Goal: Communication & Community: Answer question/provide support

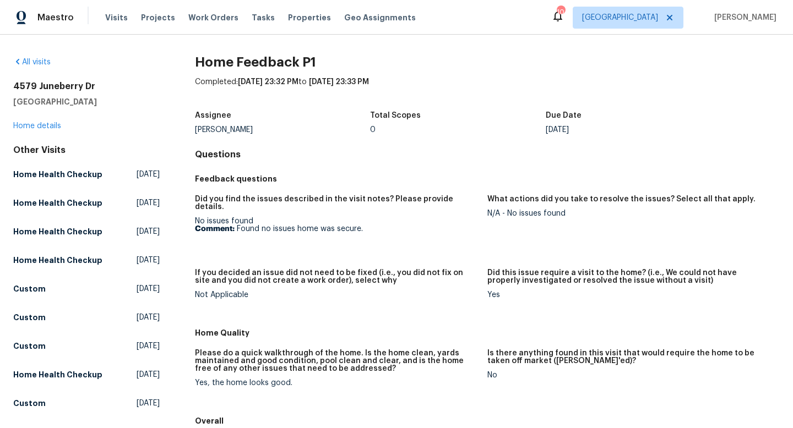
scroll to position [31, 0]
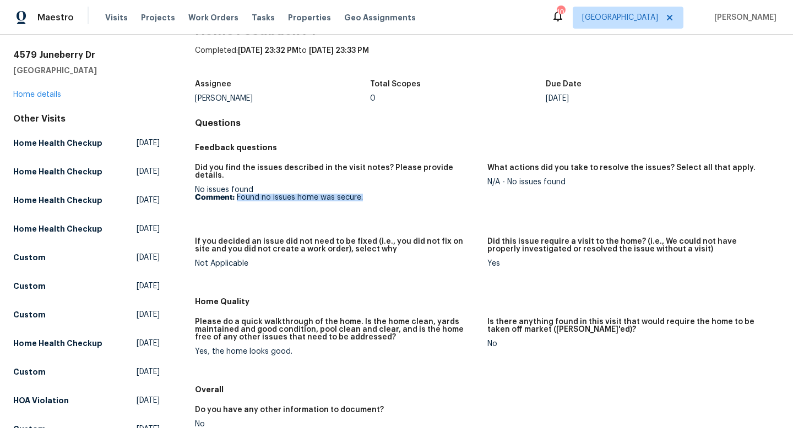
drag, startPoint x: 364, startPoint y: 192, endPoint x: 237, endPoint y: 189, distance: 127.2
click at [237, 194] on p "Comment: Found no issues home was secure." at bounding box center [337, 198] width 284 height 8
copy p "Found no issues home was secure."
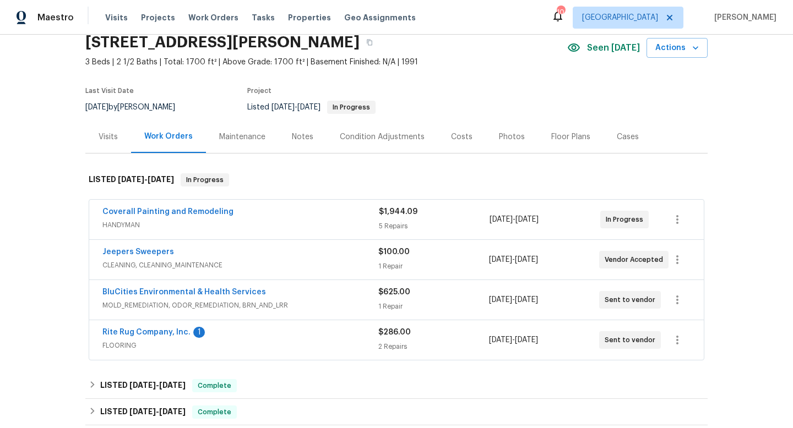
scroll to position [47, 0]
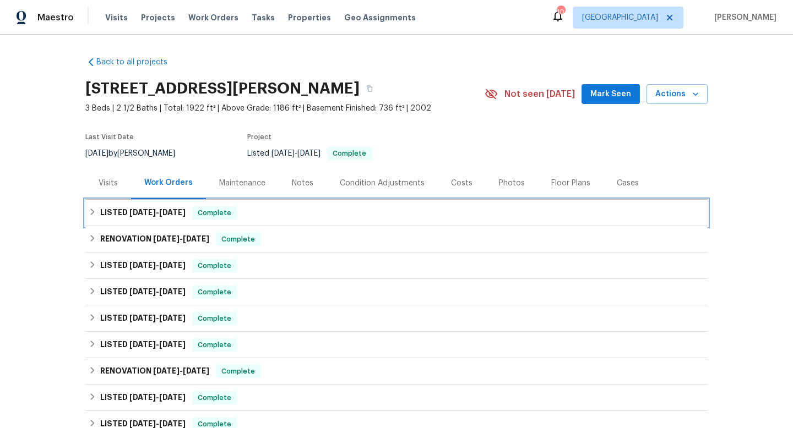
click at [175, 212] on span "[DATE]" at bounding box center [172, 213] width 26 height 8
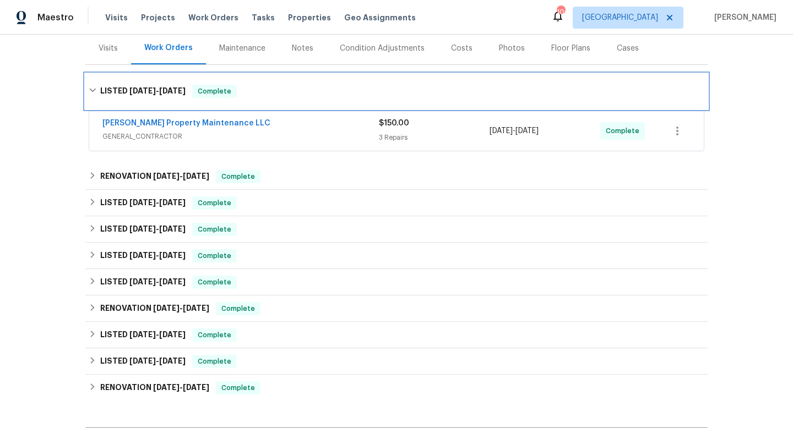
scroll to position [151, 0]
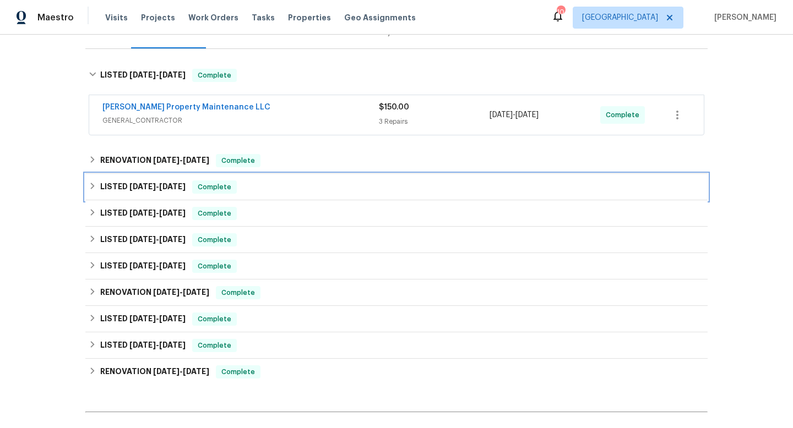
click at [176, 189] on span "[DATE]" at bounding box center [172, 187] width 26 height 8
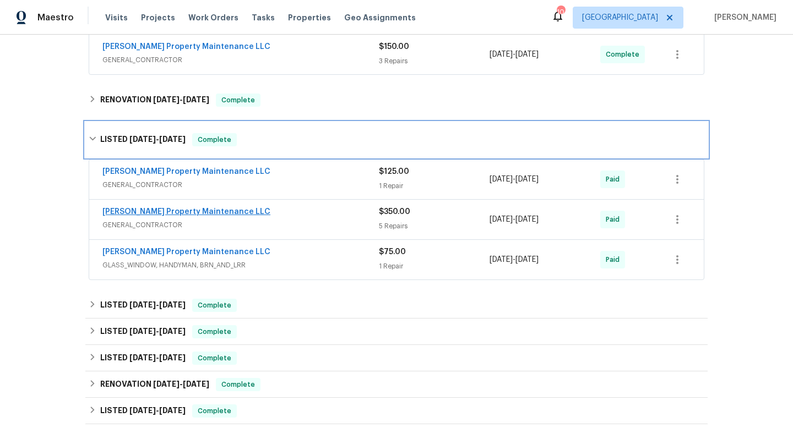
scroll to position [214, 0]
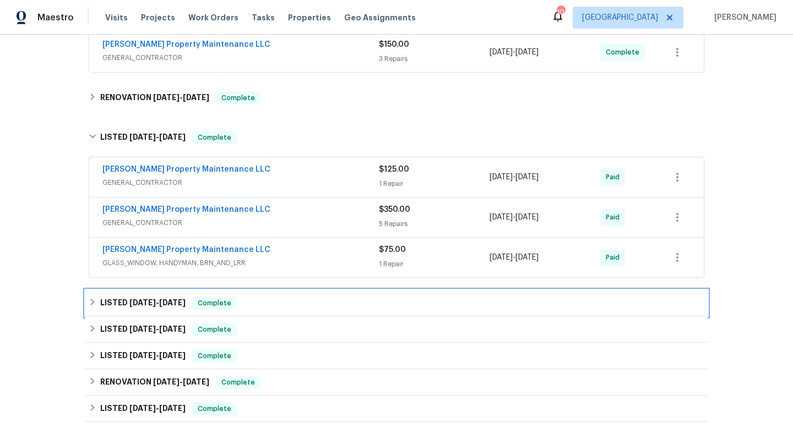
click at [163, 306] on span "[DATE]" at bounding box center [172, 303] width 26 height 8
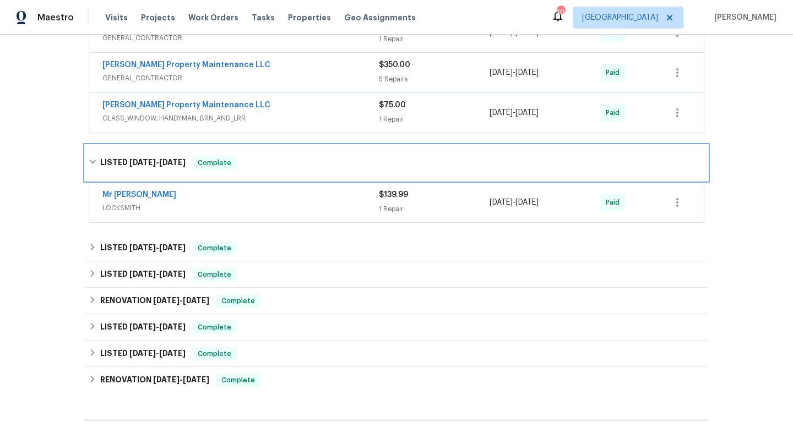
scroll to position [375, 0]
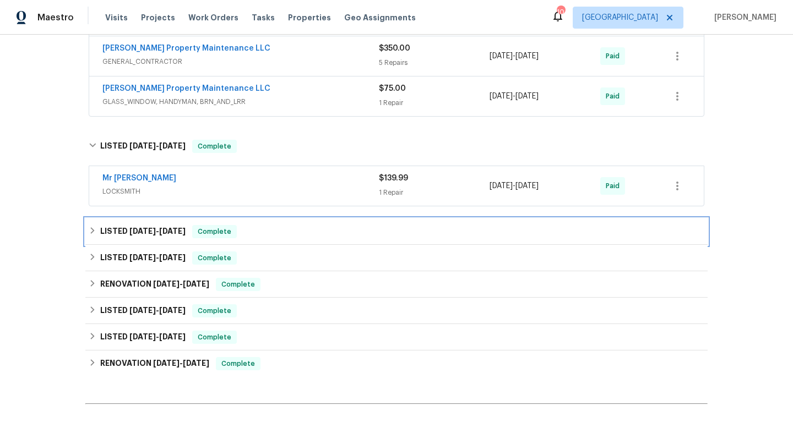
click at [169, 226] on h6 "LISTED [DATE] - [DATE]" at bounding box center [142, 231] width 85 height 13
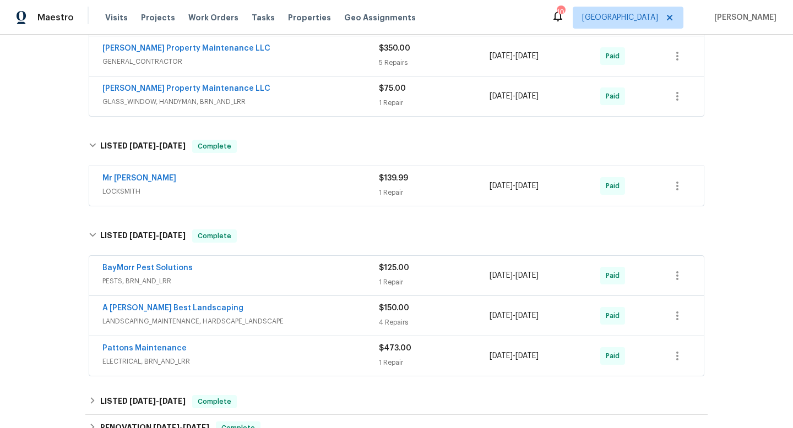
click at [191, 268] on div "BayMorr Pest Solutions" at bounding box center [240, 269] width 276 height 13
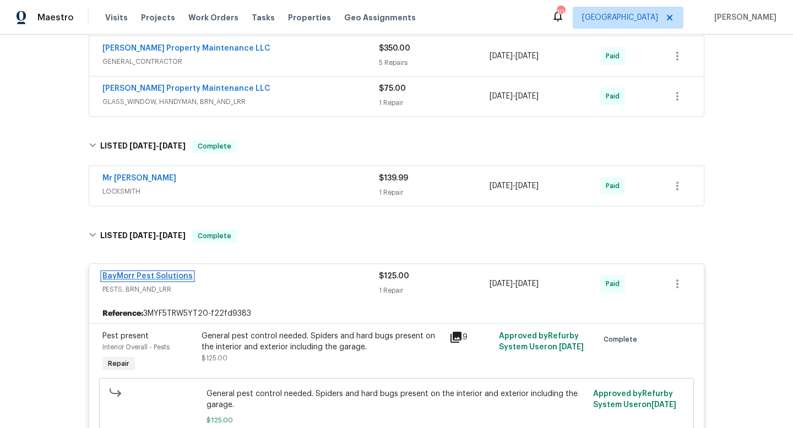
click at [177, 276] on link "BayMorr Pest Solutions" at bounding box center [147, 277] width 90 height 8
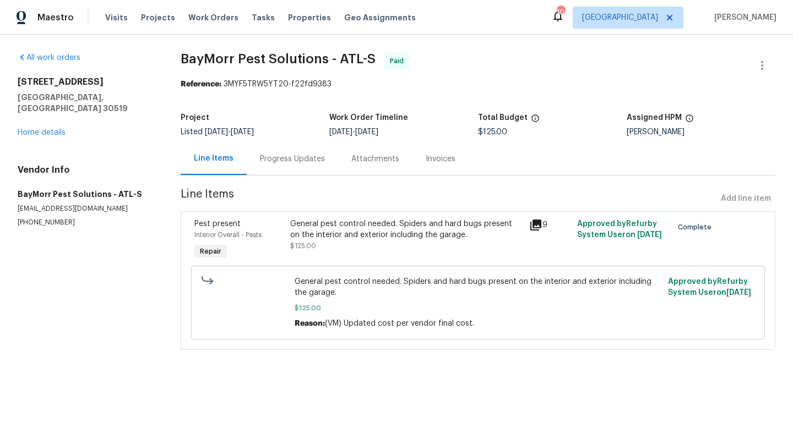
click at [291, 166] on div "Progress Updates" at bounding box center [292, 159] width 91 height 32
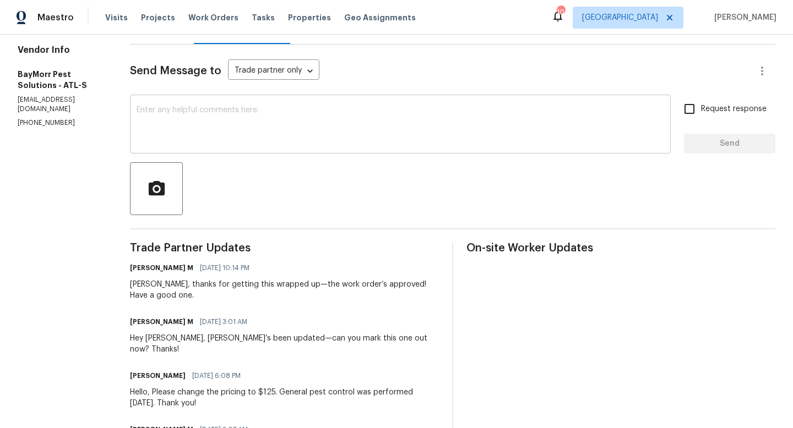
scroll to position [30, 0]
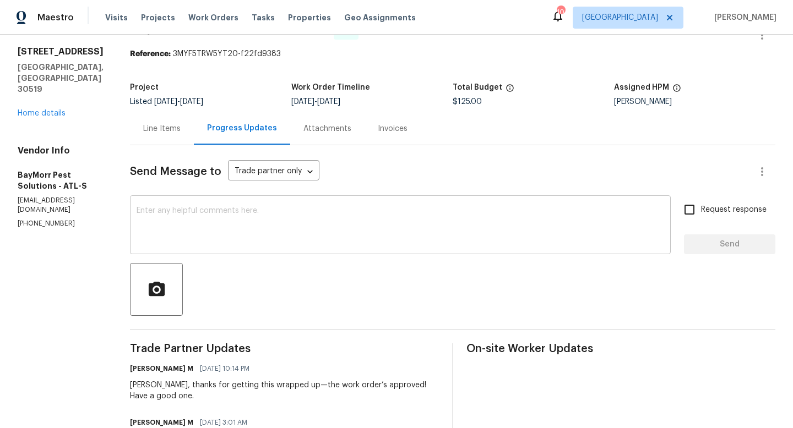
click at [231, 221] on textarea at bounding box center [401, 226] width 528 height 39
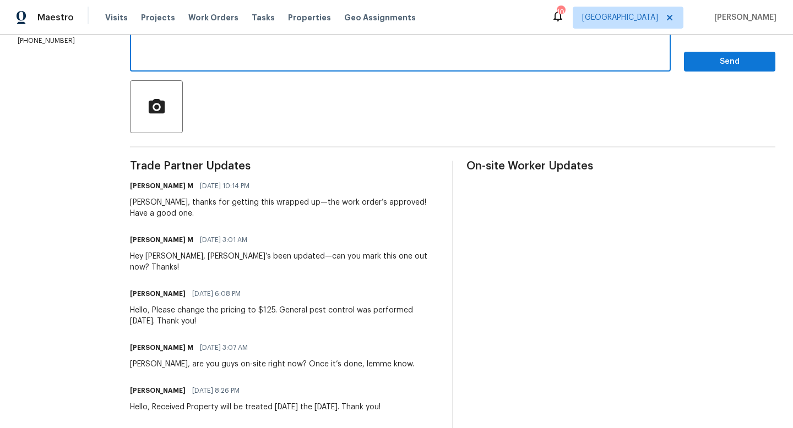
scroll to position [236, 0]
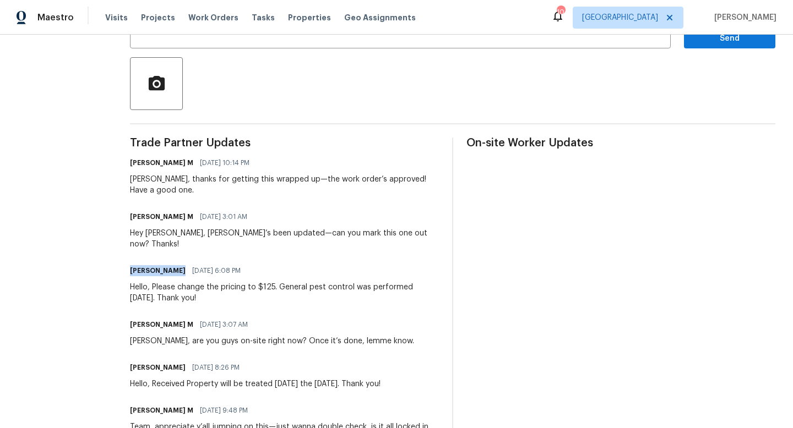
drag, startPoint x: 172, startPoint y: 261, endPoint x: 126, endPoint y: 259, distance: 45.8
click at [130, 265] on h6 "Todd Morrison" at bounding box center [158, 270] width 56 height 11
copy h6 "Todd Morrison"
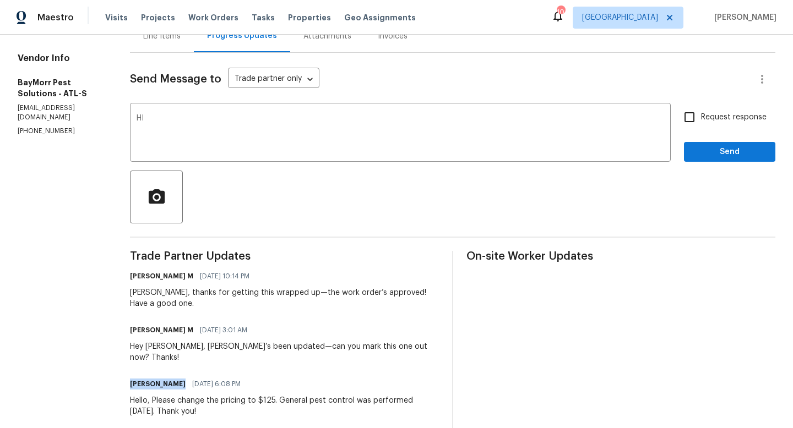
scroll to position [44, 0]
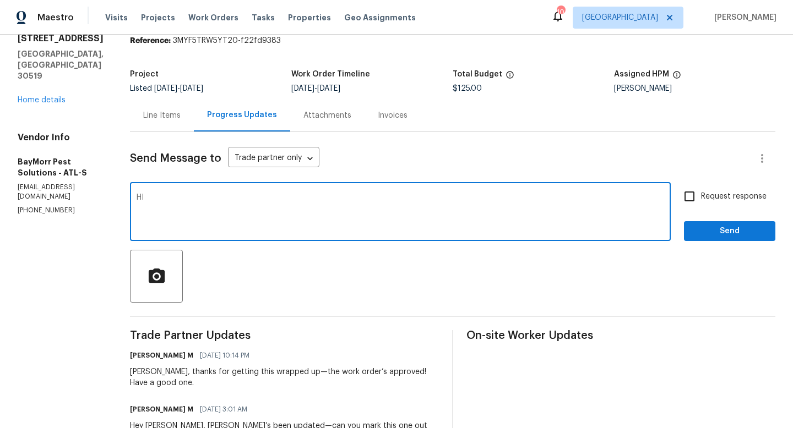
click at [195, 203] on textarea "HI" at bounding box center [401, 213] width 528 height 39
paste textarea "Todd Morrison"
type textarea "HI Todd Morrison, Can you please help me with the"
click at [272, 190] on div "HI Todd Morrison, Can you please help me with the x ​" at bounding box center [400, 213] width 541 height 56
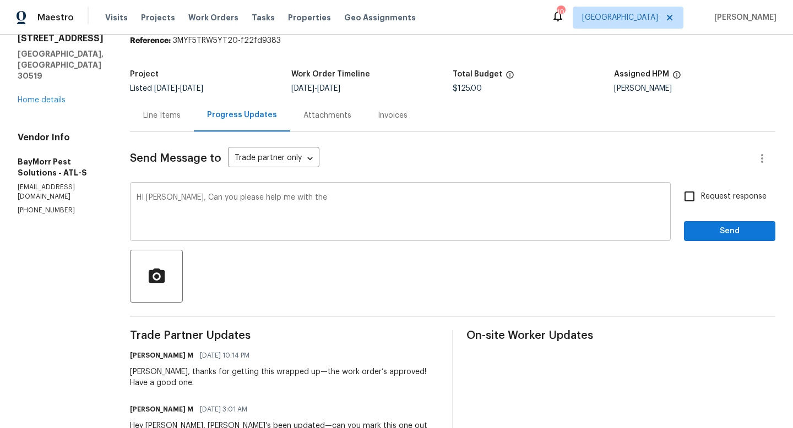
click at [272, 190] on div "HI Todd Morrison, Can you please help me with the x ​" at bounding box center [400, 213] width 541 height 56
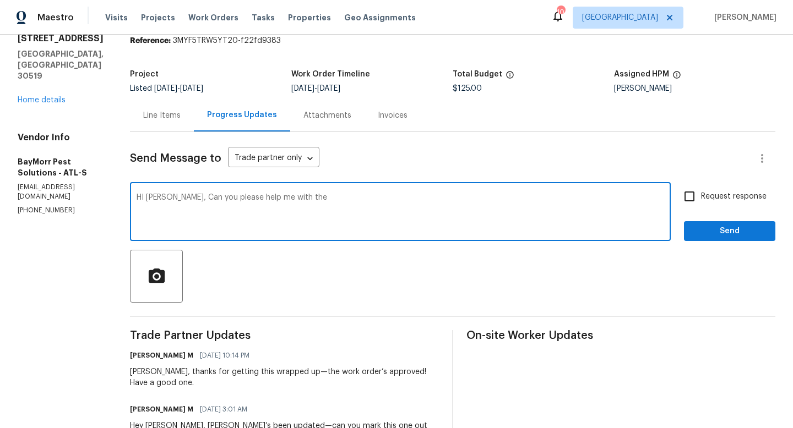
click at [269, 198] on textarea "HI Todd Morrison, Can you please help me with the" at bounding box center [401, 213] width 528 height 39
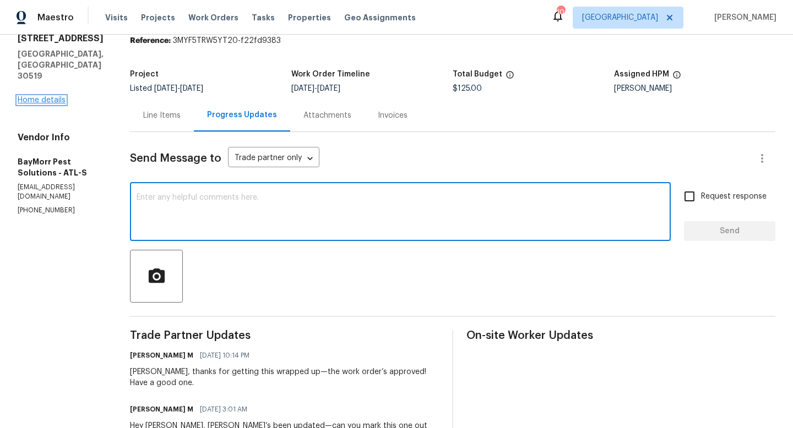
click at [54, 96] on link "Home details" at bounding box center [42, 100] width 48 height 8
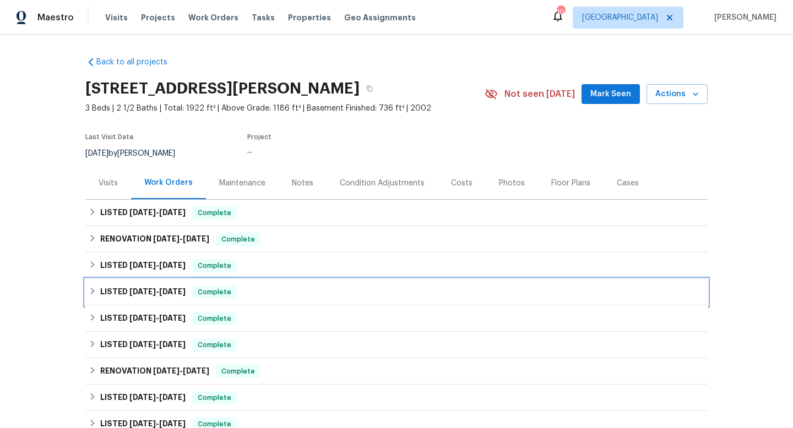
click at [171, 300] on div "LISTED 8/13/25 - 8/15/25 Complete" at bounding box center [396, 292] width 622 height 26
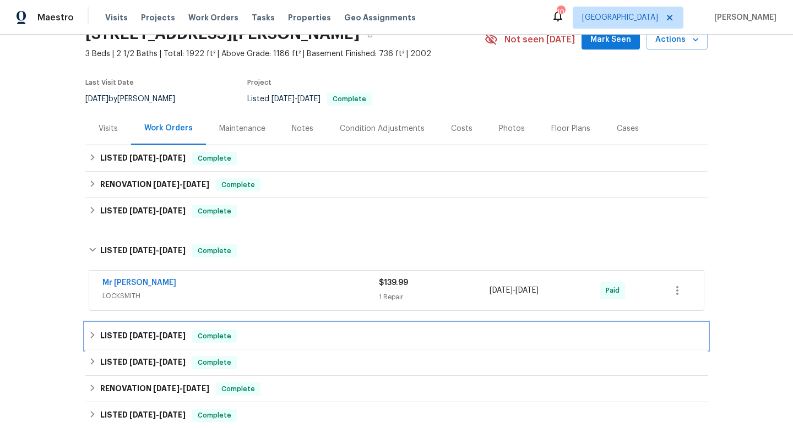
click at [165, 333] on span "6/30/25" at bounding box center [172, 336] width 26 height 8
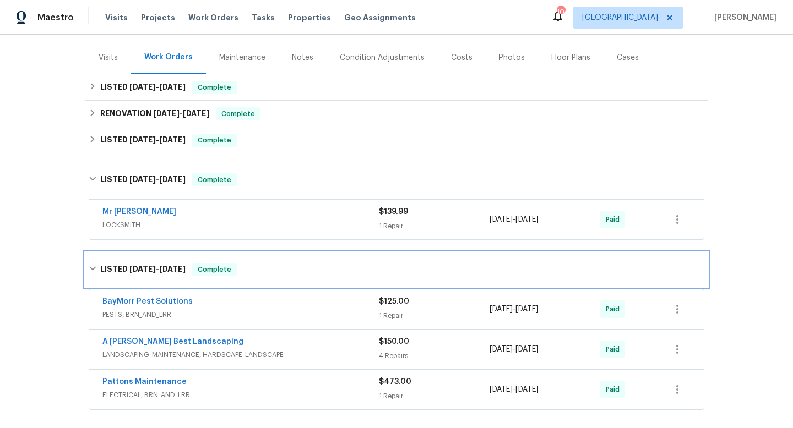
scroll to position [145, 0]
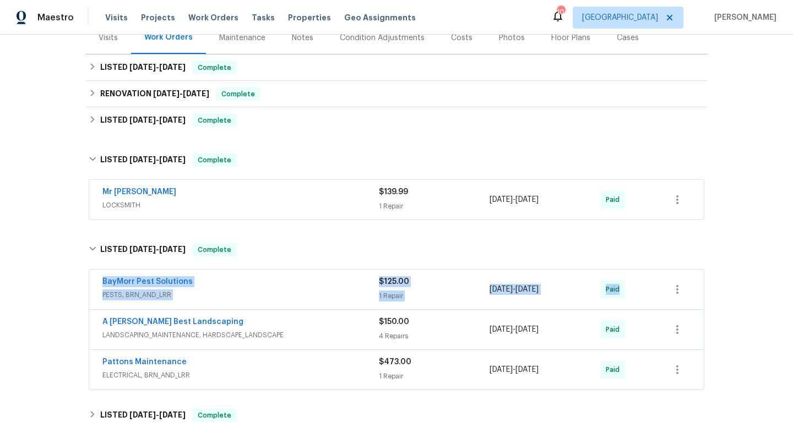
drag, startPoint x: 104, startPoint y: 276, endPoint x: 690, endPoint y: 287, distance: 586.6
click at [690, 288] on div "BayMorr Pest Solutions PESTS, BRN_AND_LRR $125.00 1 Repair 6/20/2025 - 6/24/202…" at bounding box center [396, 331] width 622 height 126
copy div "BayMorr Pest Solutions PESTS, BRN_AND_LRR $125.00 1 Repair 6/20/2025 - 6/24/202…"
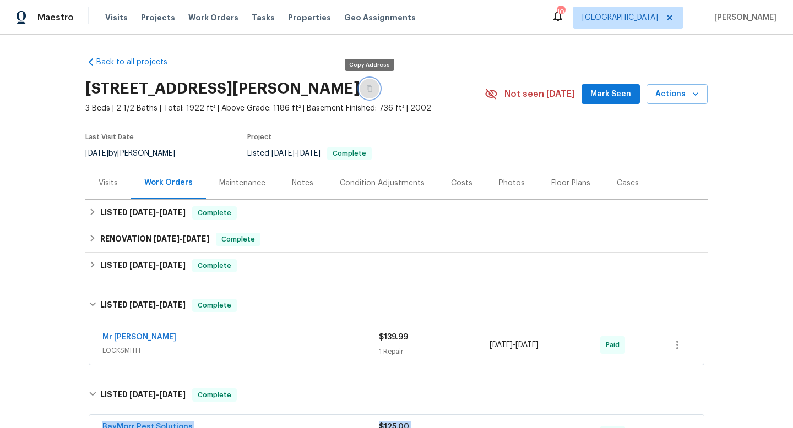
click at [368, 94] on button "button" at bounding box center [370, 89] width 20 height 20
